Goal: Information Seeking & Learning: Learn about a topic

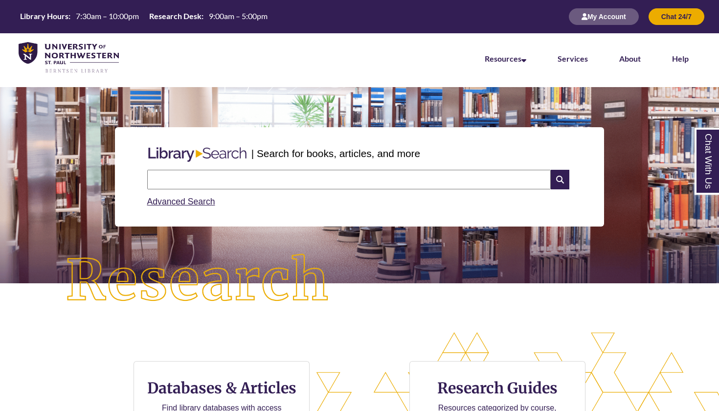
click at [220, 178] on input "text" at bounding box center [349, 180] width 404 height 20
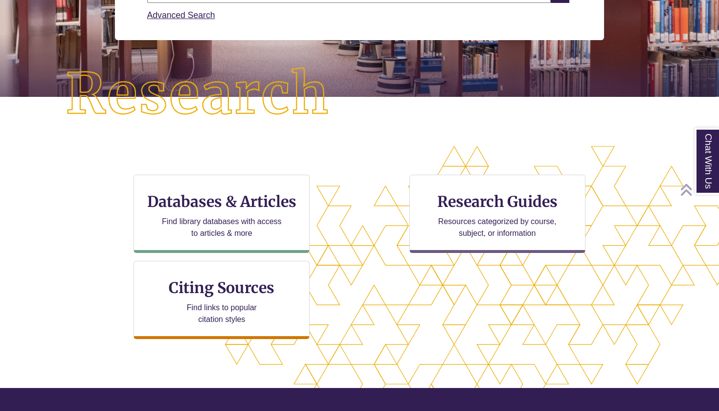
scroll to position [249, 0]
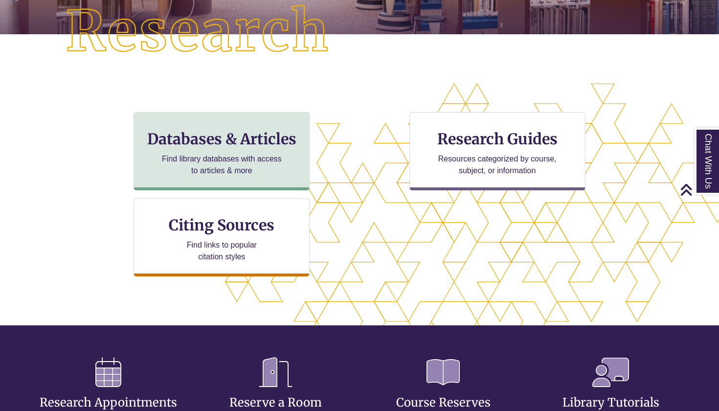
click at [214, 150] on div "Databases & Articles Find library databases with access to articles & more" at bounding box center [222, 151] width 176 height 78
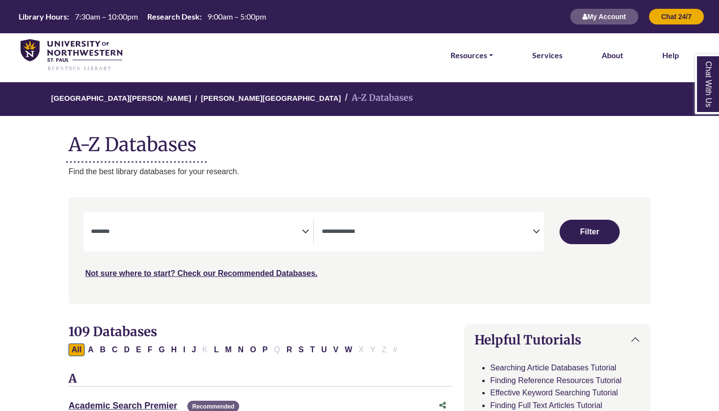
select select "Database Subject Filter"
select select "Database Types Filter"
click at [261, 346] on button "P" at bounding box center [265, 349] width 11 height 13
select select "Database Subject Filter"
select select "Database Types Filter"
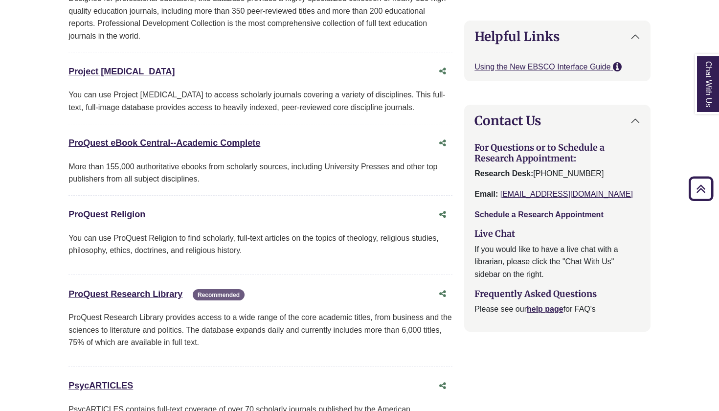
scroll to position [902, 0]
click at [119, 381] on link "PsycARTICLES This link opens in a new window" at bounding box center [100, 386] width 65 height 10
